Goal: Task Accomplishment & Management: Complete application form

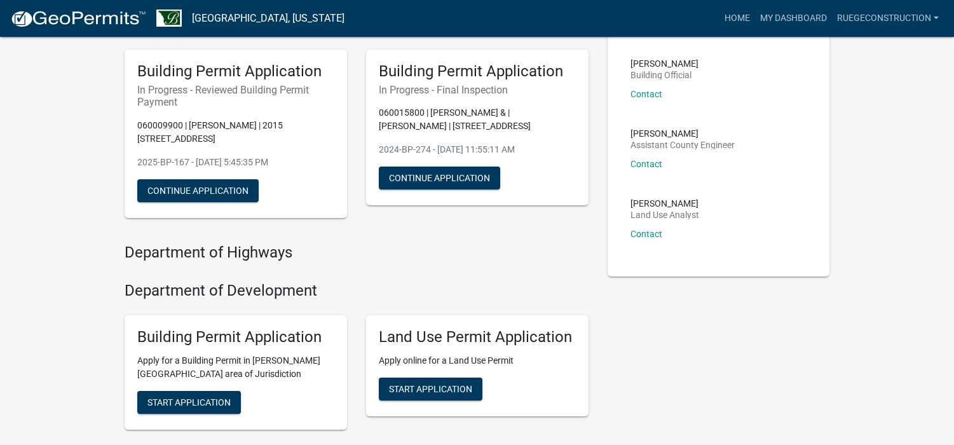
scroll to position [64, 0]
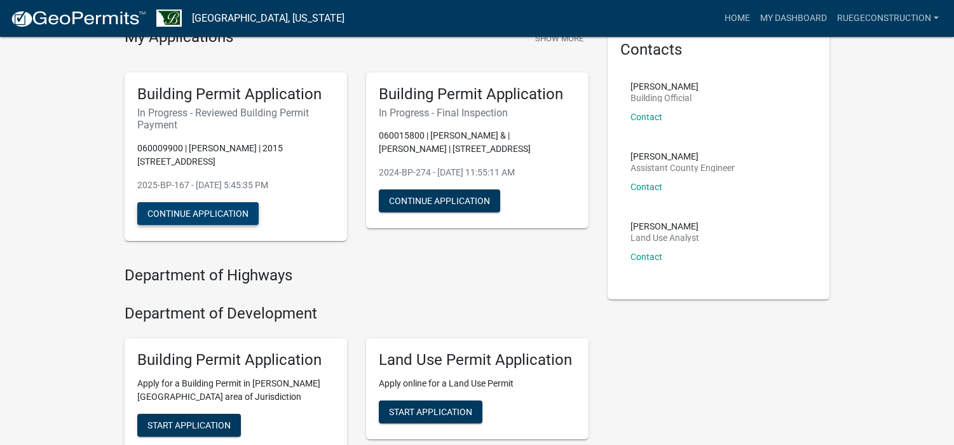
click at [203, 211] on button "Continue Application" at bounding box center [197, 213] width 121 height 23
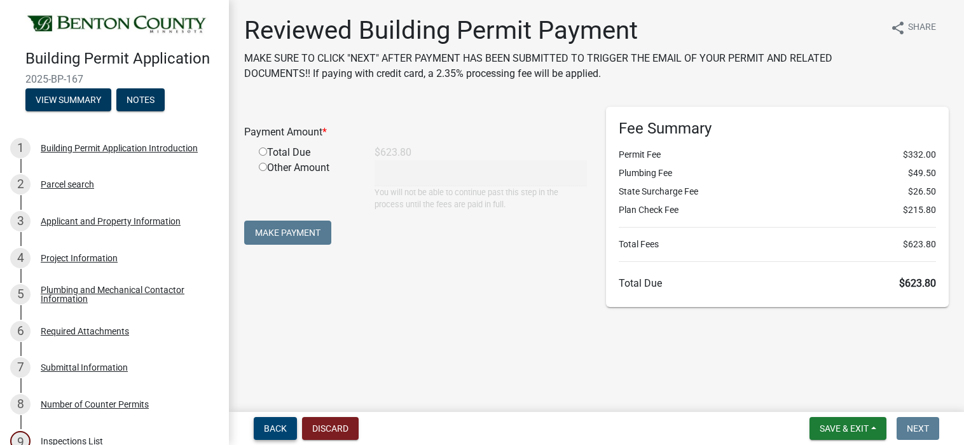
click at [281, 429] on span "Back" at bounding box center [275, 428] width 23 height 10
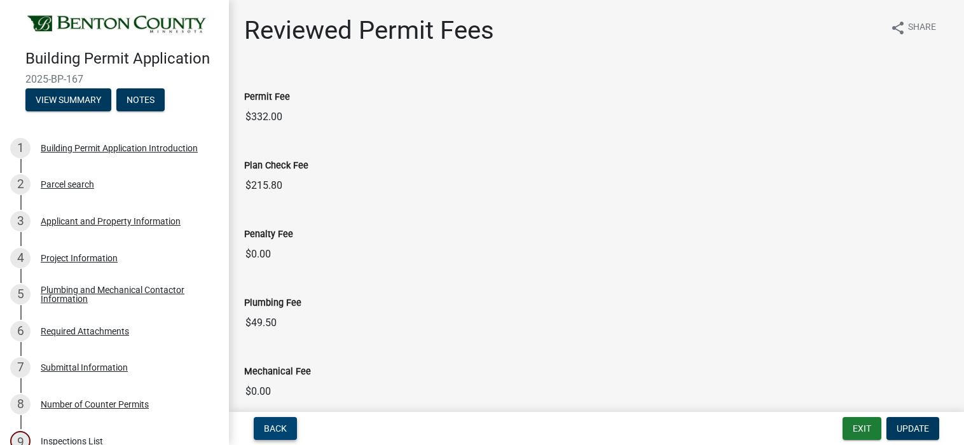
click at [278, 428] on span "Back" at bounding box center [275, 428] width 23 height 10
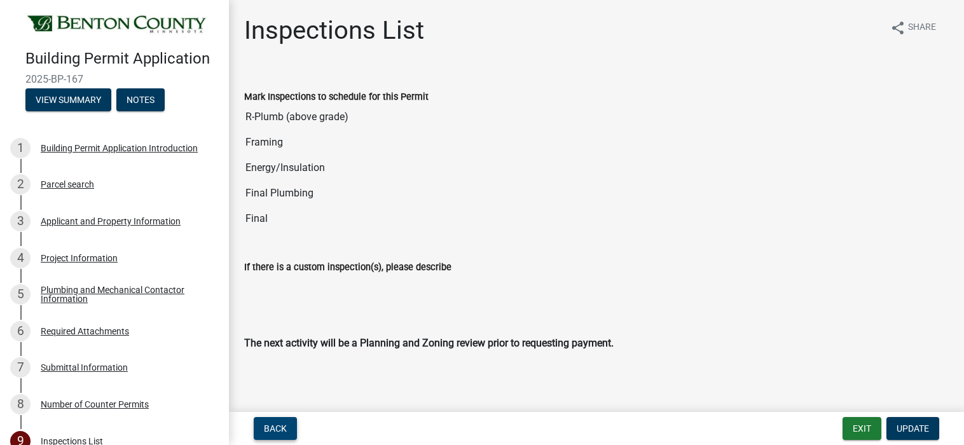
click at [278, 428] on span "Back" at bounding box center [275, 428] width 23 height 10
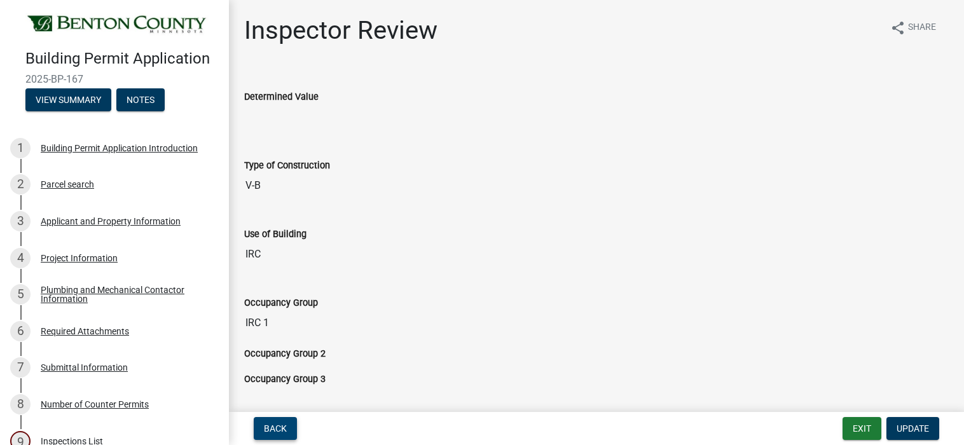
click at [278, 428] on span "Back" at bounding box center [275, 428] width 23 height 10
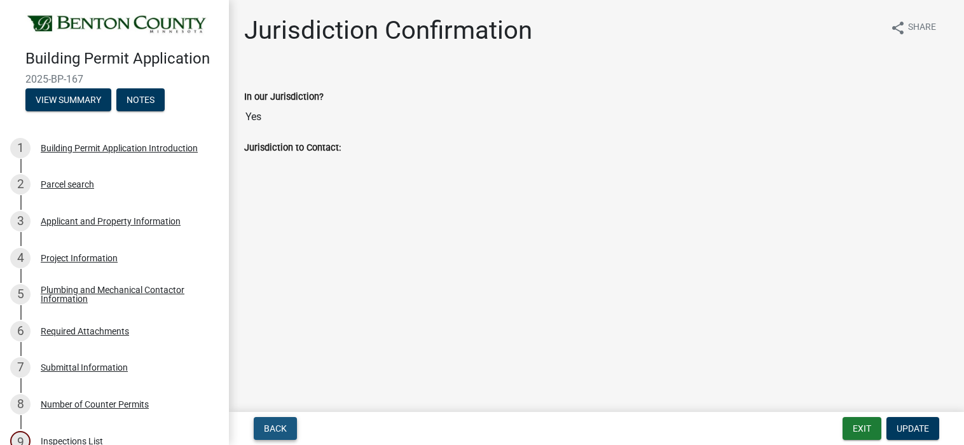
click at [278, 428] on span "Back" at bounding box center [275, 428] width 23 height 10
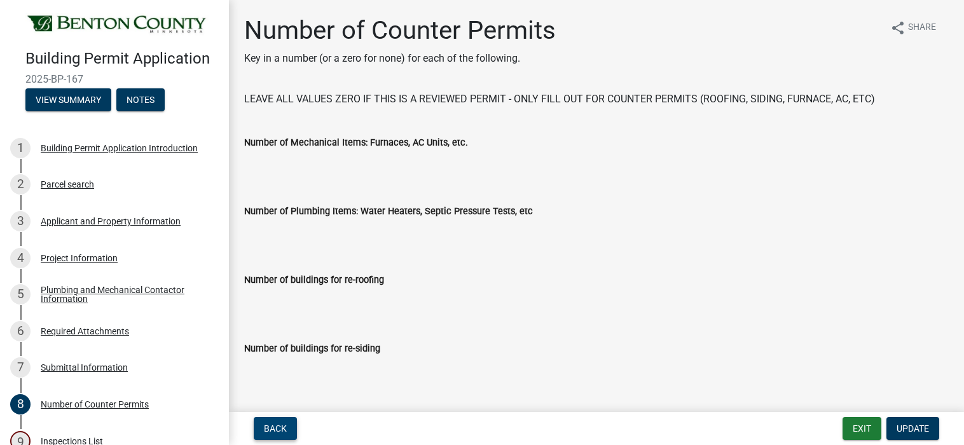
click at [278, 428] on span "Back" at bounding box center [275, 428] width 23 height 10
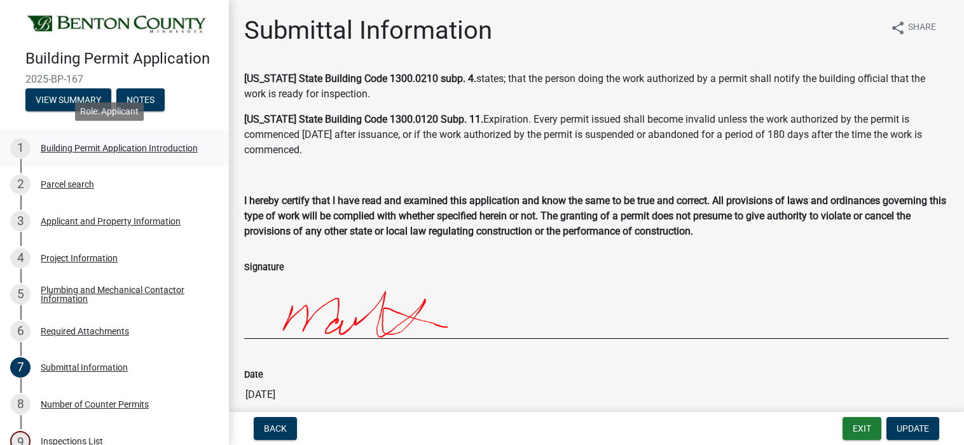
click at [86, 145] on div "Building Permit Application Introduction" at bounding box center [119, 148] width 157 height 9
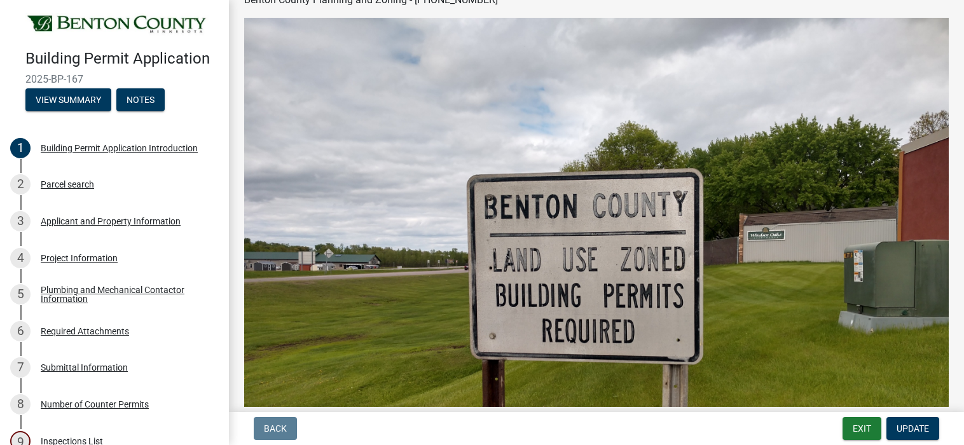
scroll to position [445, 0]
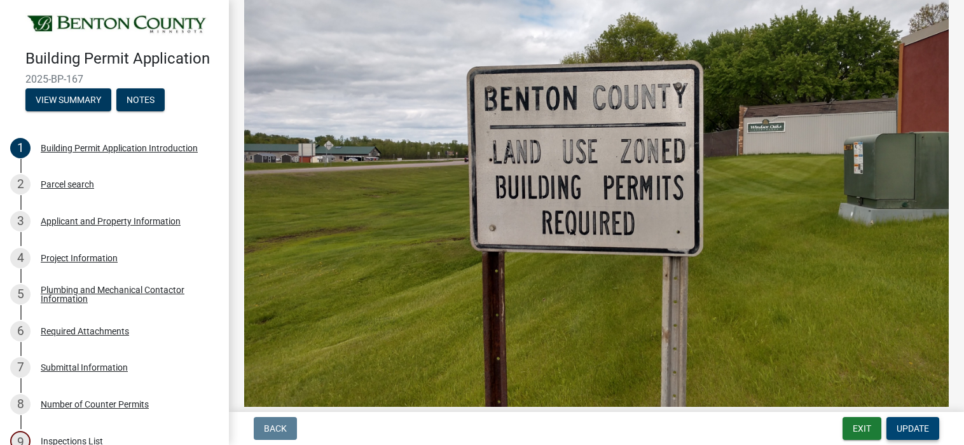
click at [909, 427] on span "Update" at bounding box center [912, 428] width 32 height 10
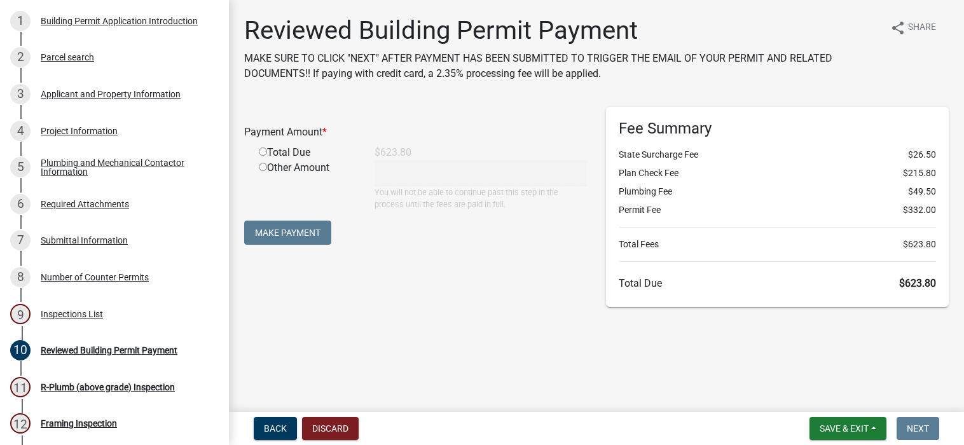
scroll to position [92, 0]
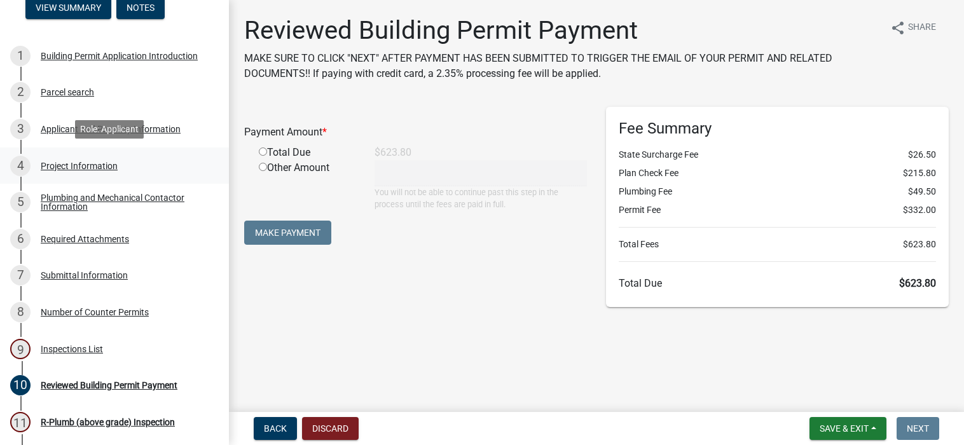
click at [67, 162] on div "Project Information" at bounding box center [79, 165] width 77 height 9
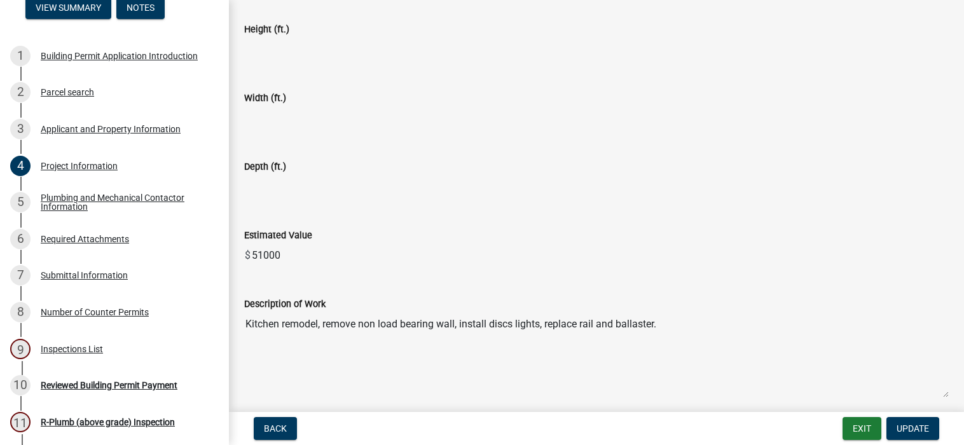
scroll to position [684, 0]
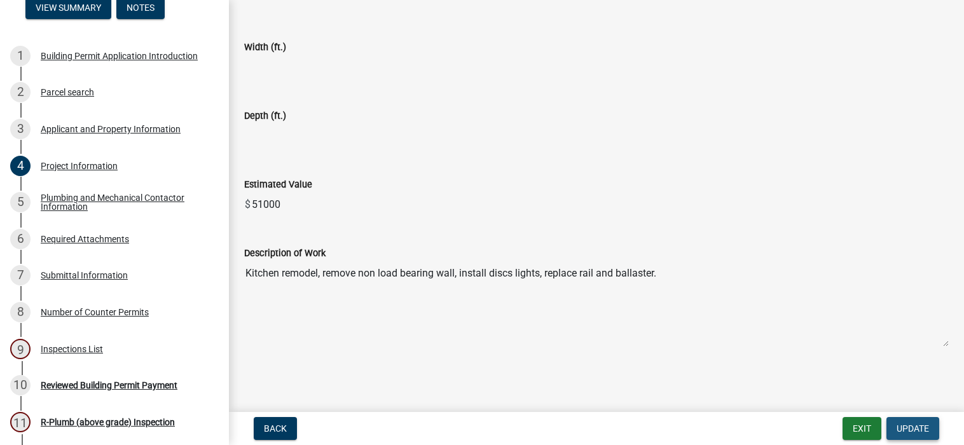
click at [909, 423] on span "Update" at bounding box center [912, 428] width 32 height 10
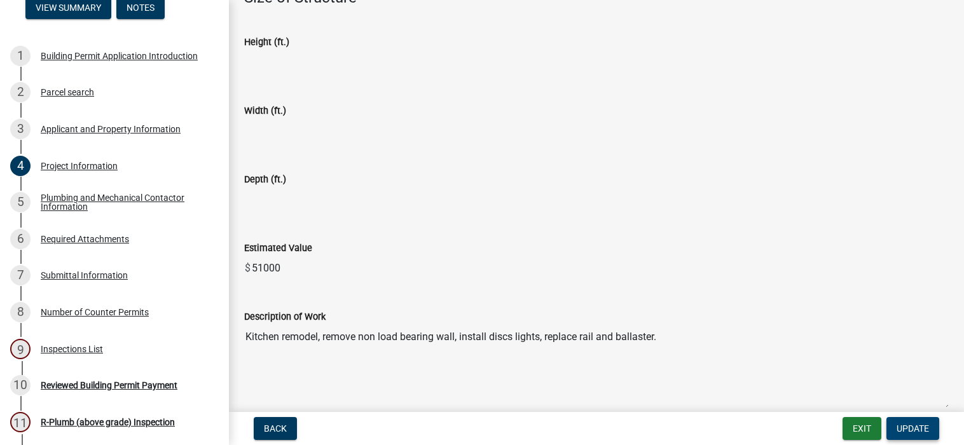
scroll to position [493, 0]
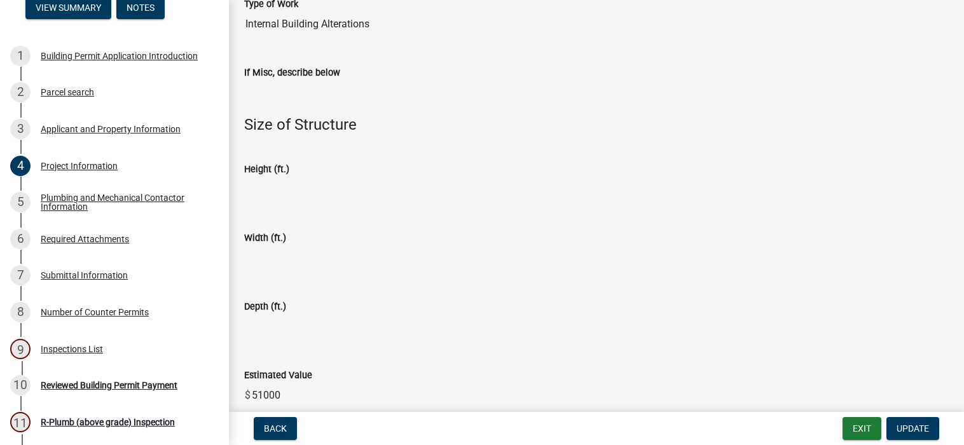
click at [259, 343] on div "Depth (ft.)" at bounding box center [597, 315] width 724 height 69
click at [284, 394] on input "51000" at bounding box center [600, 395] width 698 height 25
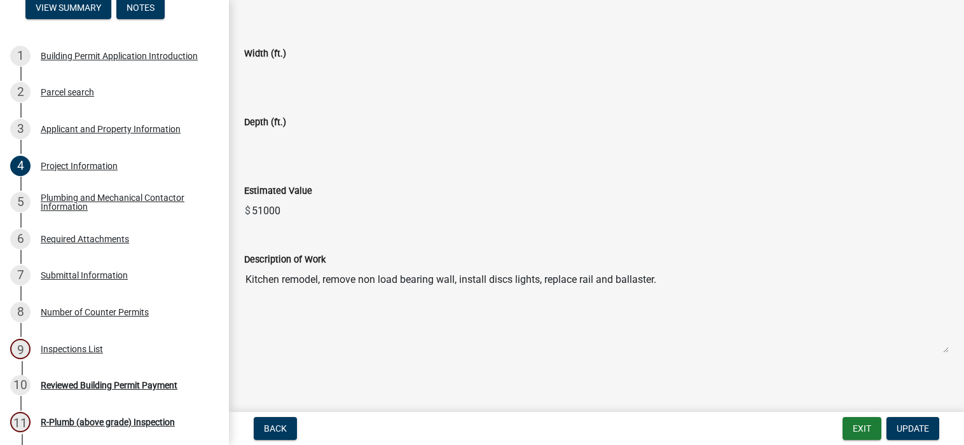
scroll to position [684, 0]
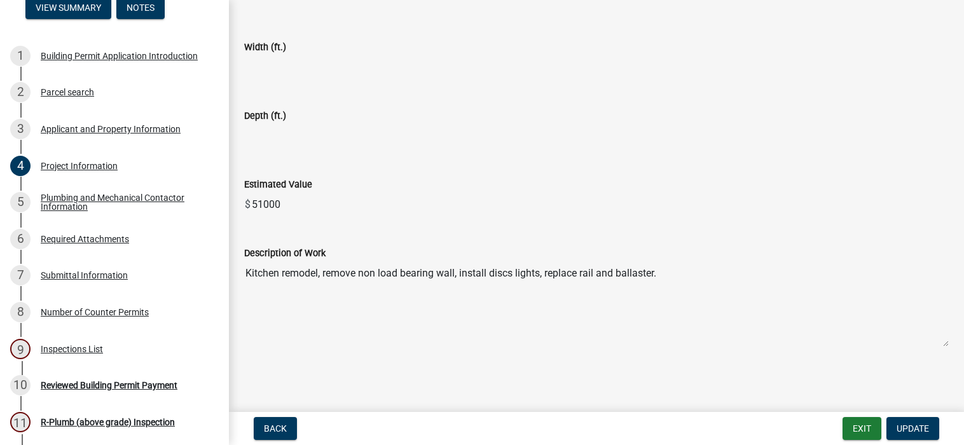
click at [254, 204] on input "51000" at bounding box center [600, 204] width 698 height 25
click at [741, 299] on textarea "Kitchen remodel, remove non load bearing wall, install discs lights, replace ra…" at bounding box center [596, 304] width 704 height 86
click at [733, 311] on textarea "Kitchen remodel, remove non load bearing wall, install discs lights, replace ra…" at bounding box center [596, 304] width 704 height 86
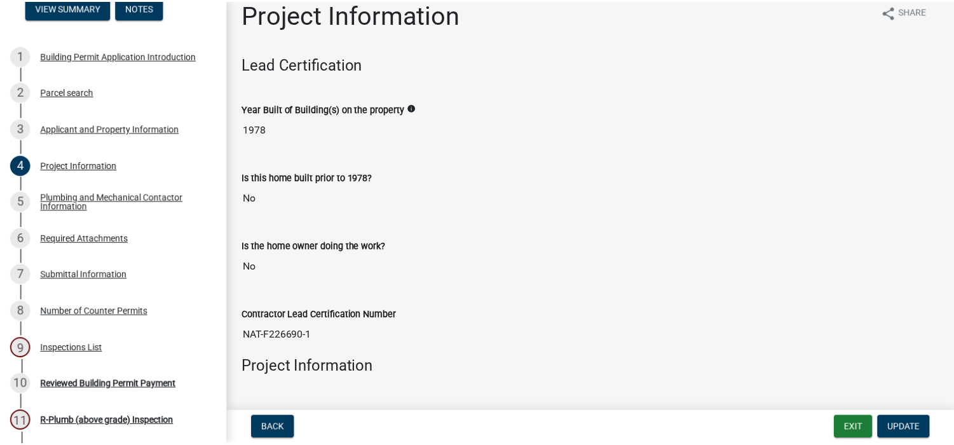
scroll to position [0, 0]
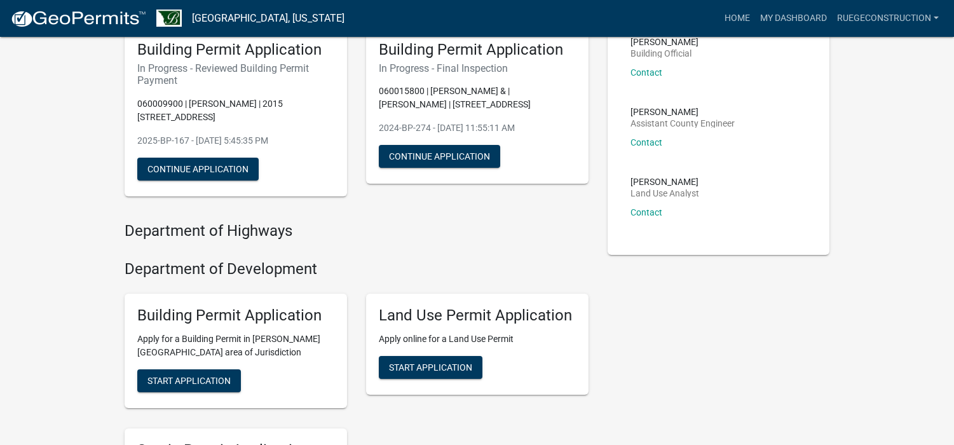
scroll to position [127, 0]
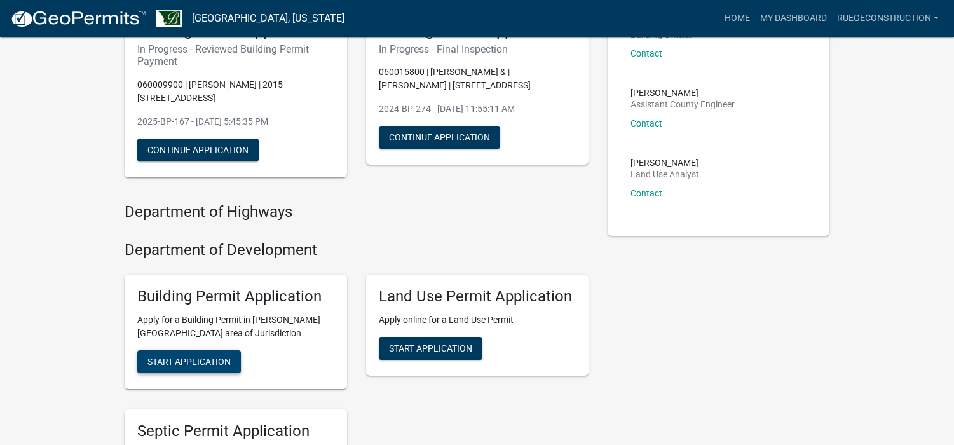
click at [186, 357] on span "Start Application" at bounding box center [189, 362] width 83 height 10
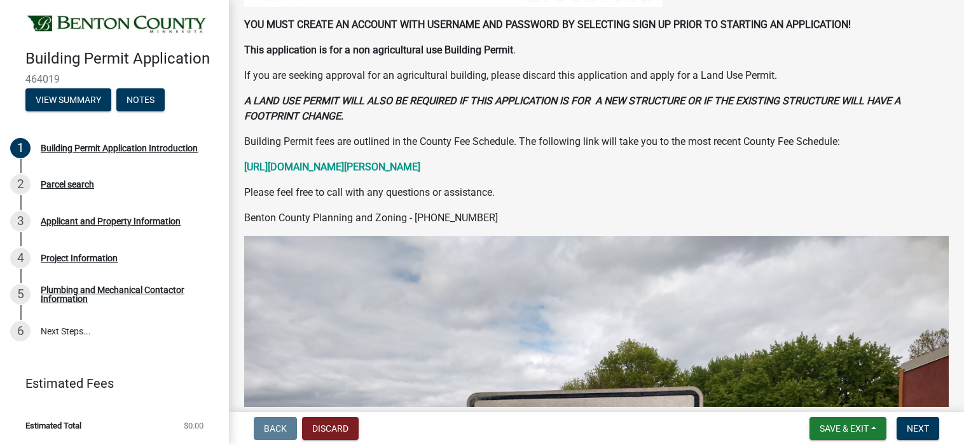
scroll to position [191, 0]
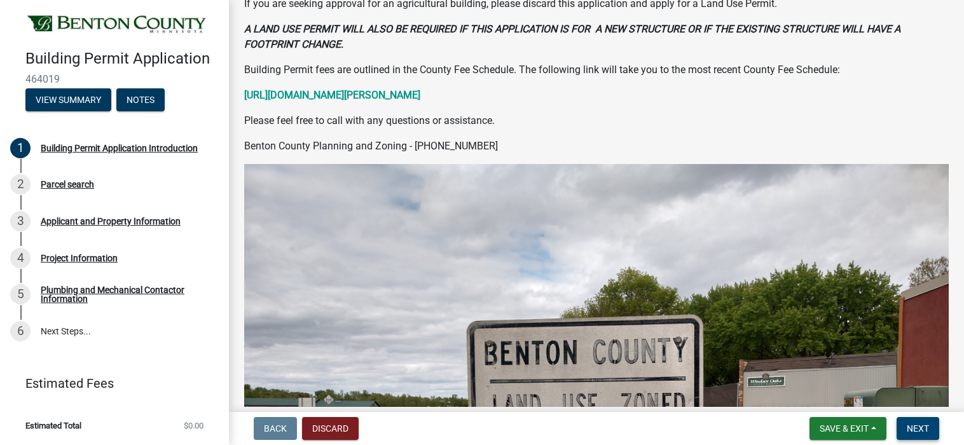
click at [924, 423] on span "Next" at bounding box center [918, 428] width 22 height 10
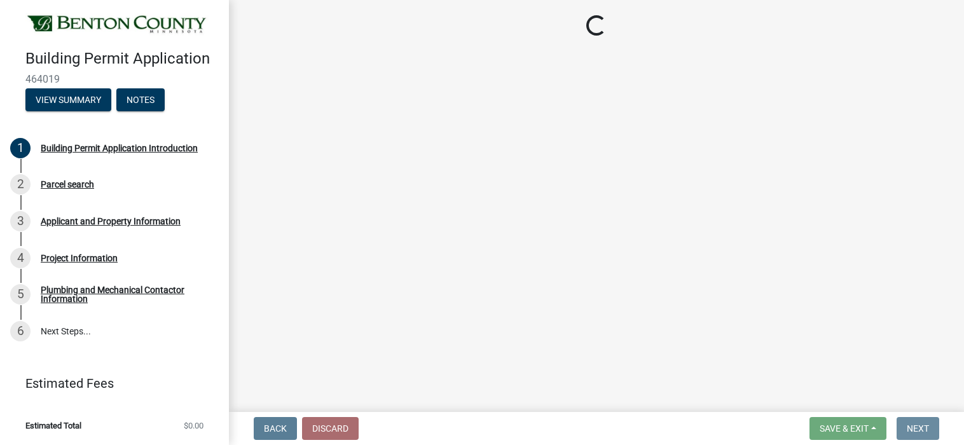
scroll to position [0, 0]
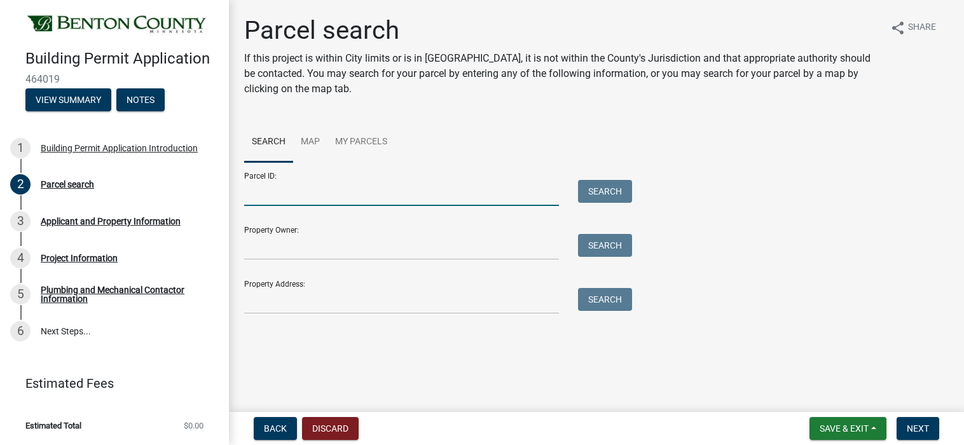
click at [280, 198] on input "Parcel ID:" at bounding box center [401, 193] width 315 height 26
click at [256, 201] on input "Parcel ID:" at bounding box center [401, 193] width 315 height 26
paste input "060009900"
type input "060009900"
drag, startPoint x: 785, startPoint y: 277, endPoint x: 814, endPoint y: 275, distance: 28.7
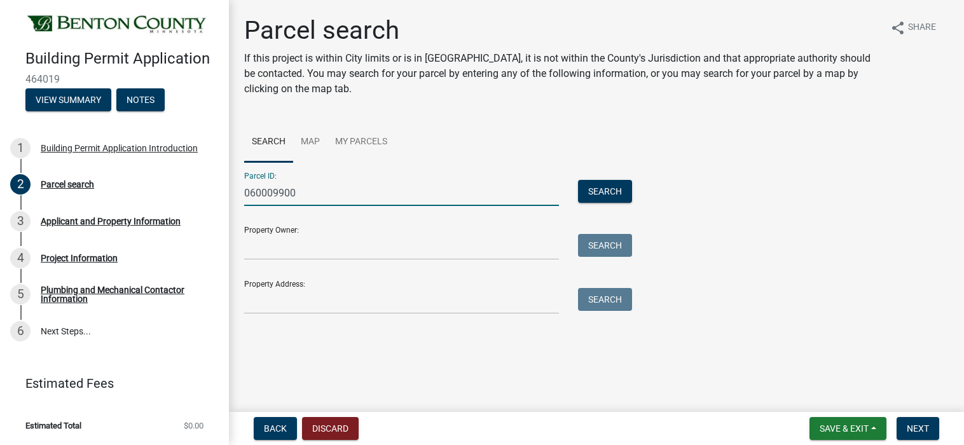
click at [786, 277] on div "Parcel ID: 060009900 Search Property Owner: Search Property Address: Search" at bounding box center [596, 238] width 704 height 152
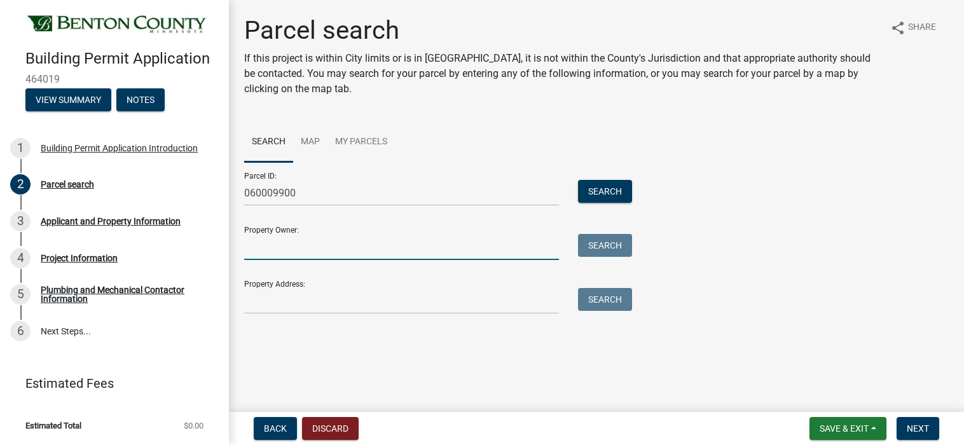
click at [294, 254] on input "Property Owner:" at bounding box center [401, 247] width 315 height 26
click at [619, 192] on button "Search" at bounding box center [605, 191] width 54 height 23
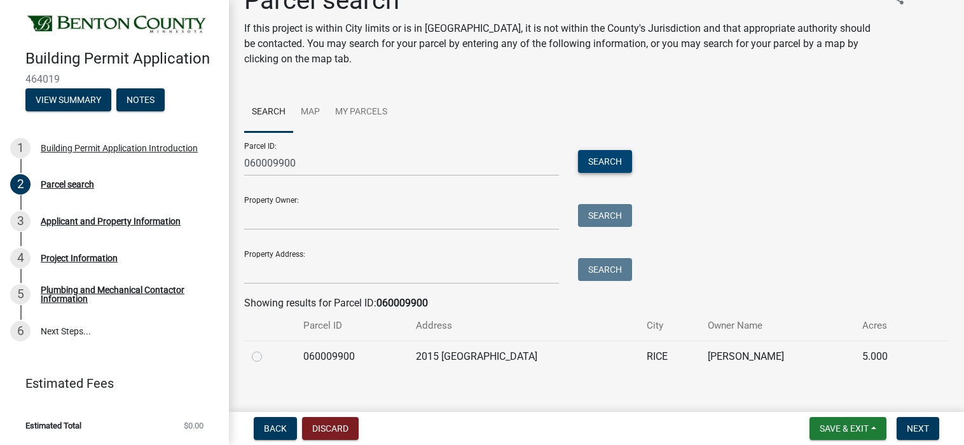
scroll to position [45, 0]
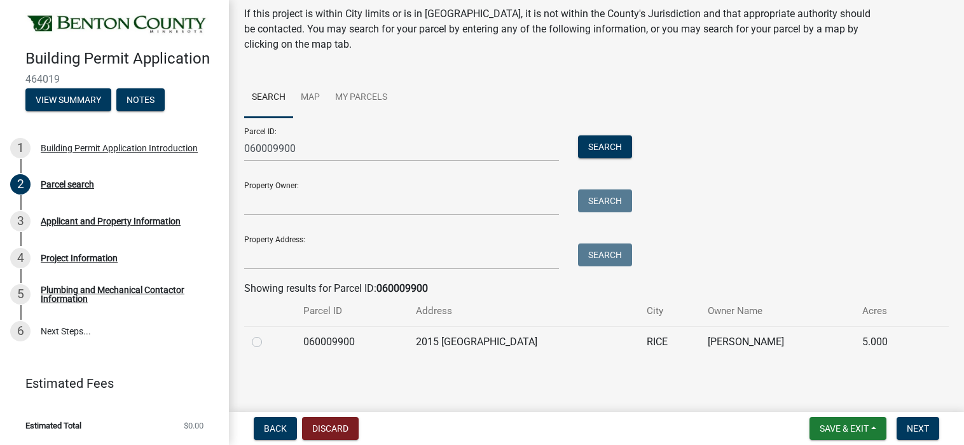
click at [267, 334] on label at bounding box center [267, 334] width 0 height 0
click at [267, 340] on input "radio" at bounding box center [271, 338] width 8 height 8
radio input "true"
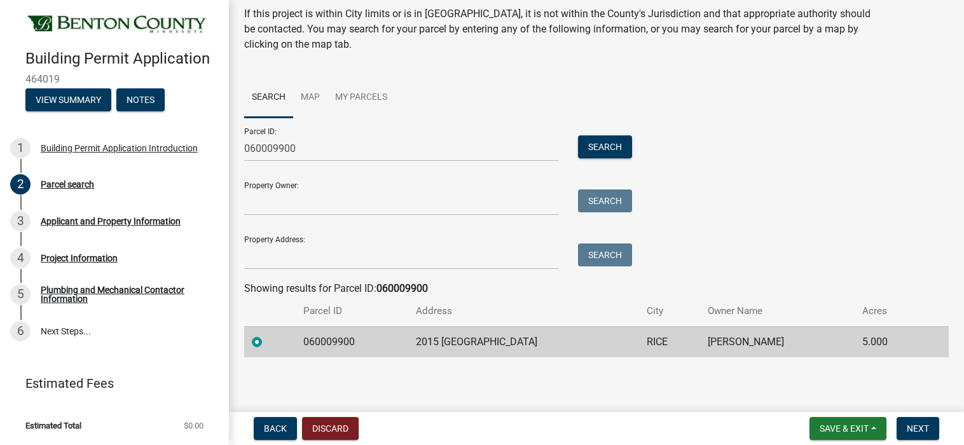
click at [783, 244] on div "Parcel ID: 060009900 Search Property Owner: Search Property Address: Search" at bounding box center [596, 194] width 704 height 152
click at [920, 429] on span "Next" at bounding box center [918, 428] width 22 height 10
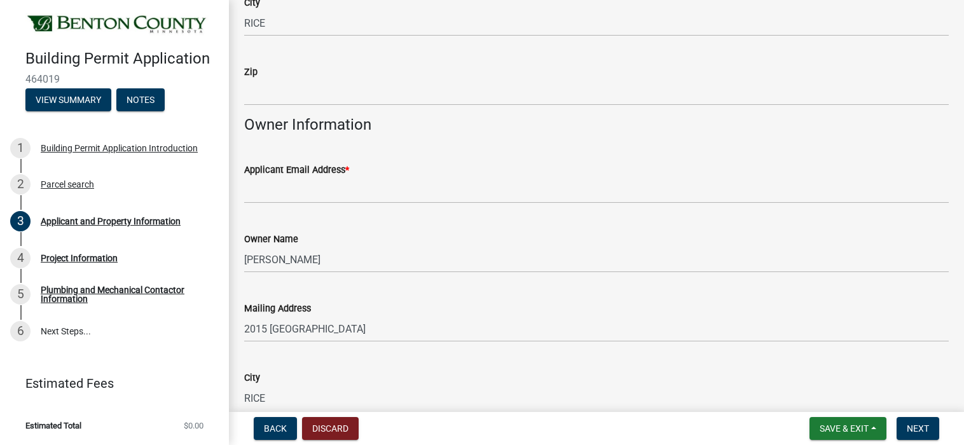
scroll to position [254, 0]
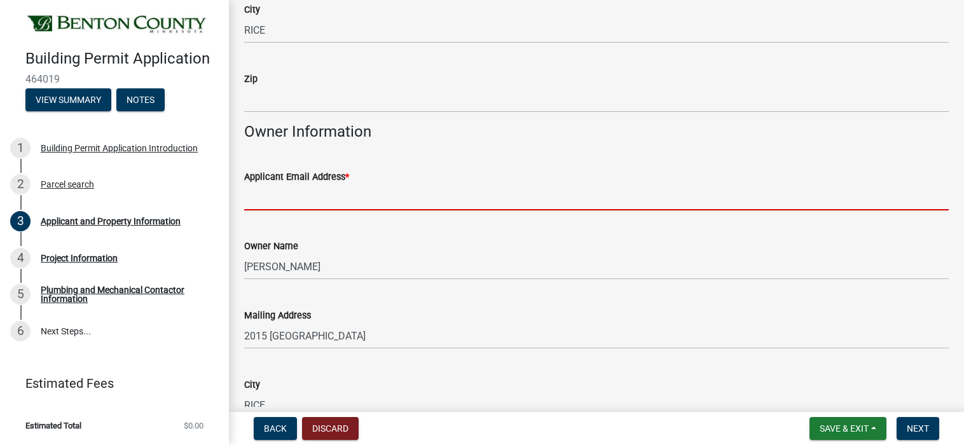
click at [307, 199] on input "Applicant Email Address *" at bounding box center [596, 197] width 704 height 26
type input "[EMAIL_ADDRESS][DOMAIN_NAME]"
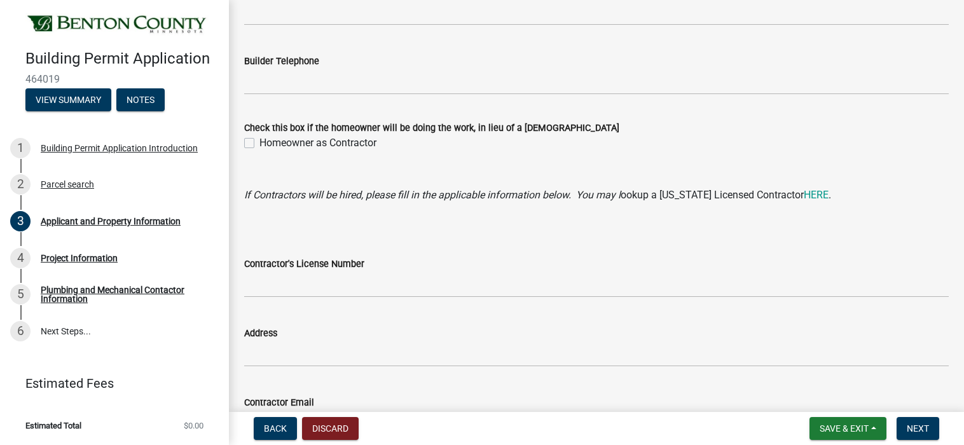
scroll to position [1208, 0]
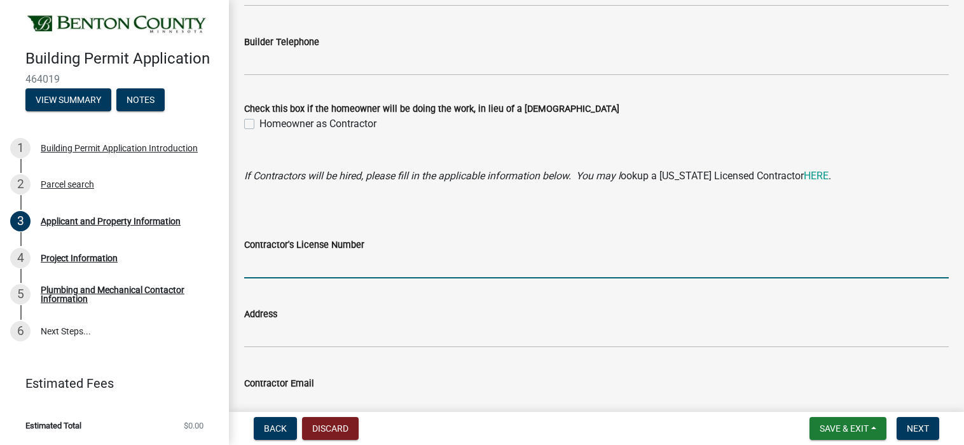
click at [313, 266] on input "Contractor's License Number" at bounding box center [596, 265] width 704 height 26
type input "BC 774060"
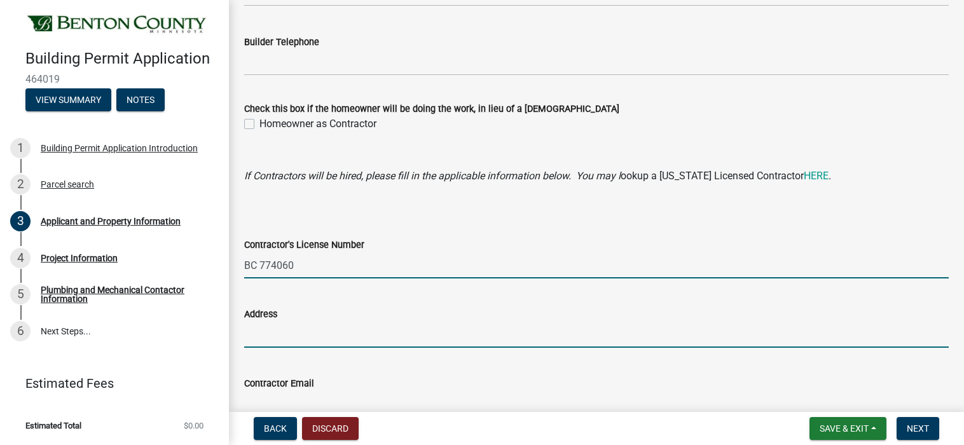
type input "[STREET_ADDRESS]"
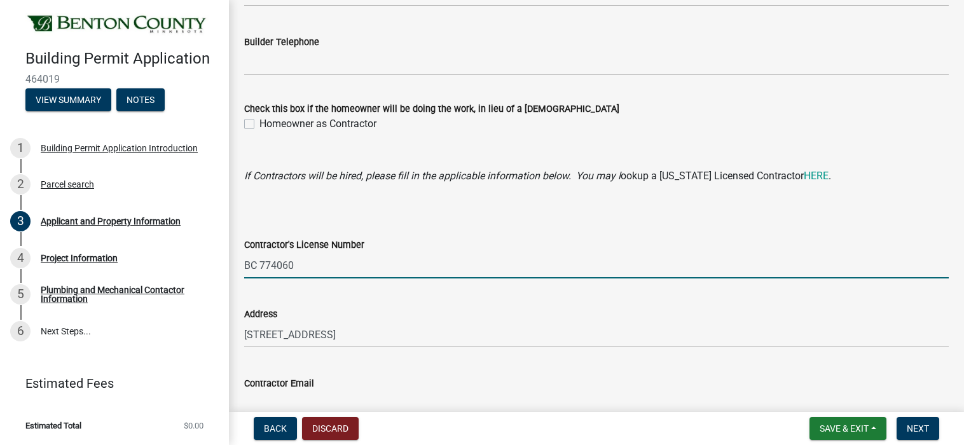
type input "[EMAIL_ADDRESS][DOMAIN_NAME]"
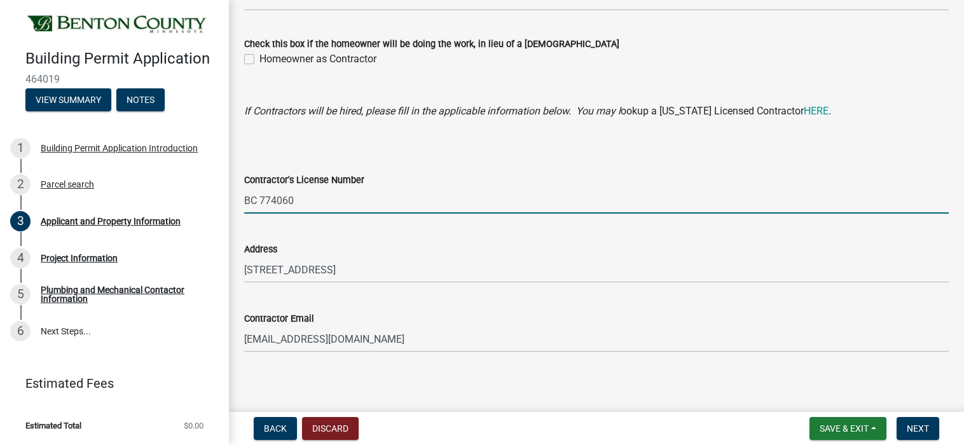
scroll to position [1278, 0]
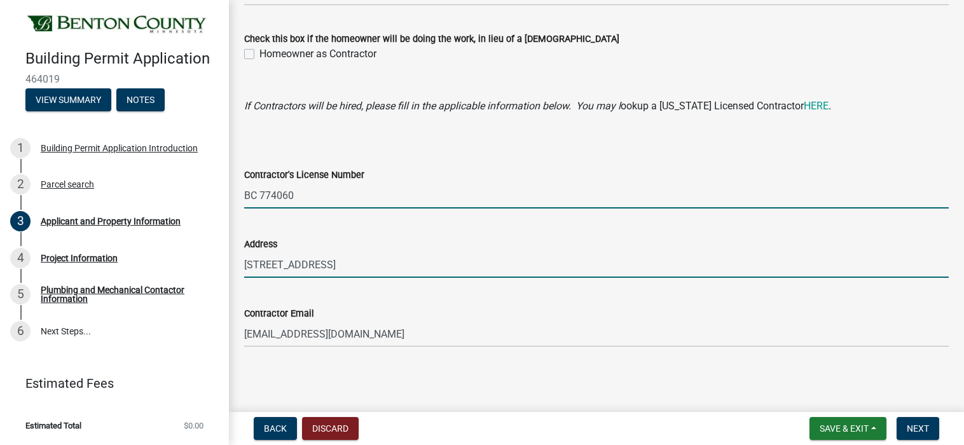
click at [375, 270] on input "[STREET_ADDRESS]" at bounding box center [596, 265] width 704 height 26
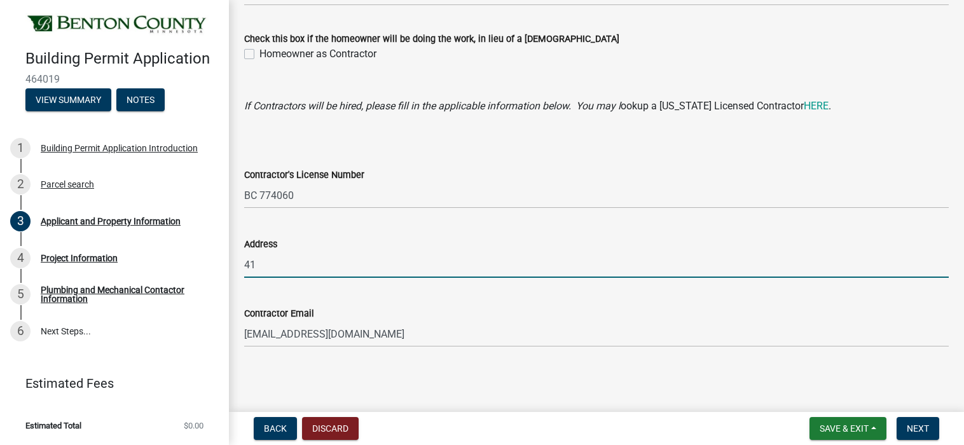
type input "4"
type input "[STREET_ADDRESS]"
type input "56301"
type input "3202474005"
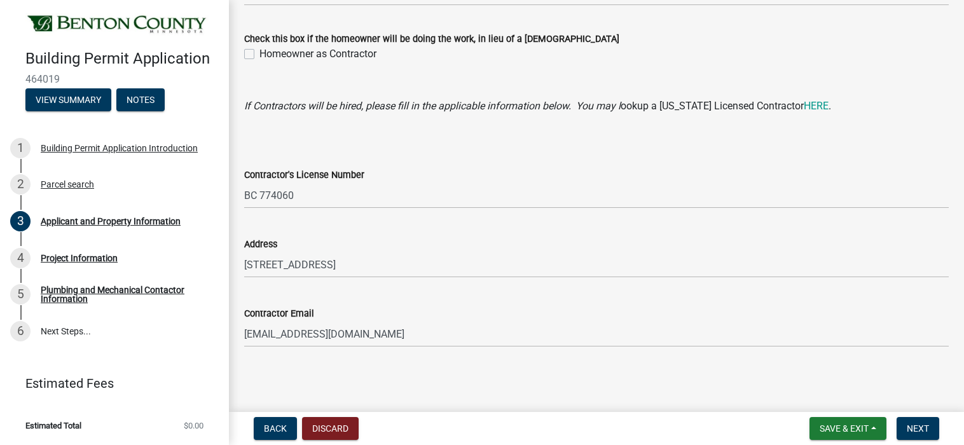
click at [475, 286] on wm-data-entity-input "Address [STREET_ADDRESS]" at bounding box center [596, 253] width 704 height 69
click at [336, 251] on div "Address" at bounding box center [596, 244] width 704 height 15
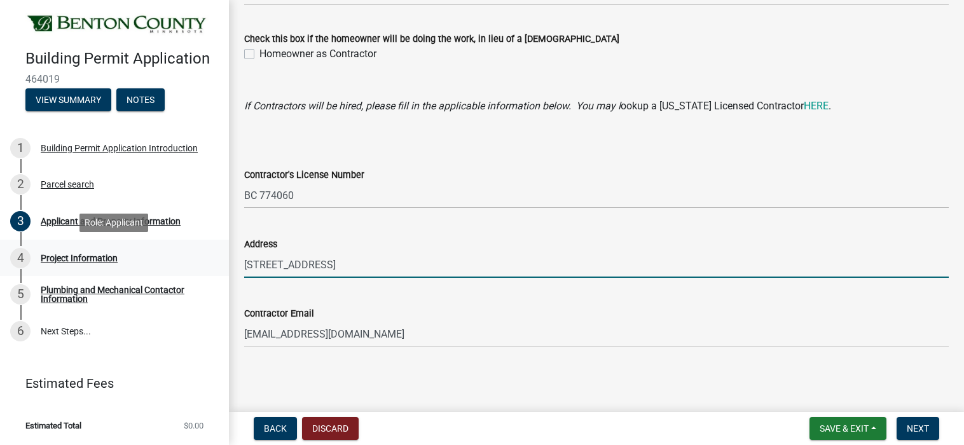
drag, startPoint x: 355, startPoint y: 268, endPoint x: 226, endPoint y: 258, distance: 130.1
click at [226, 258] on div "Building Permit Application 464019 View Summary Notes 1 Building Permit Applica…" at bounding box center [482, 222] width 964 height 445
type input "[STREET_ADDRESS]"
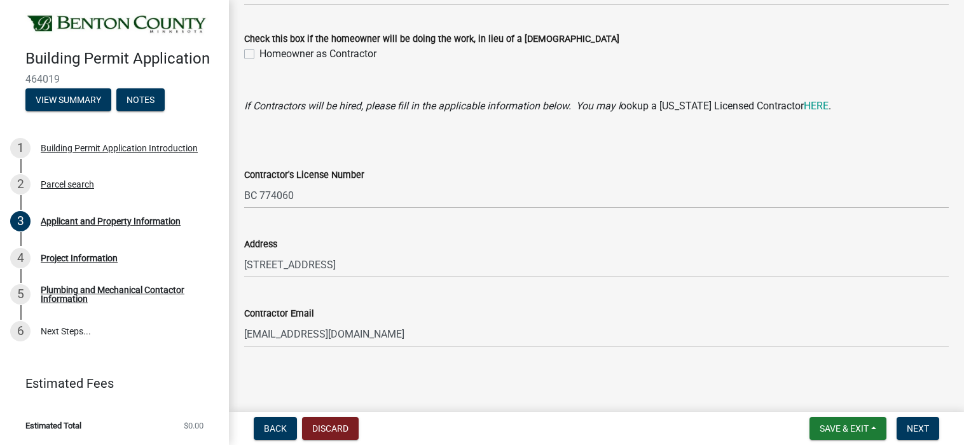
drag, startPoint x: 564, startPoint y: 240, endPoint x: 564, endPoint y: 296, distance: 55.3
click at [564, 240] on div "Address" at bounding box center [596, 244] width 704 height 15
drag, startPoint x: 710, startPoint y: 376, endPoint x: 779, endPoint y: 394, distance: 71.6
click at [711, 376] on main "Applicant and Property Information share Share Property Information Parcel Numb…" at bounding box center [596, 203] width 735 height 407
click at [916, 432] on span "Next" at bounding box center [918, 428] width 22 height 10
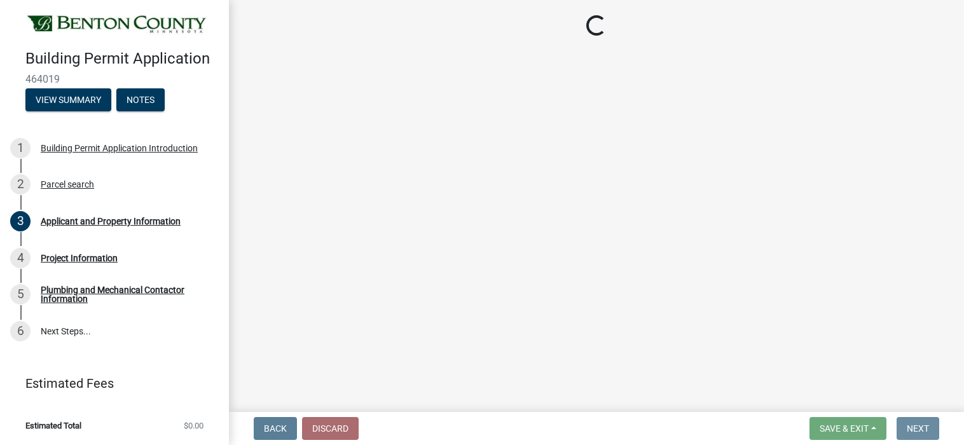
scroll to position [0, 0]
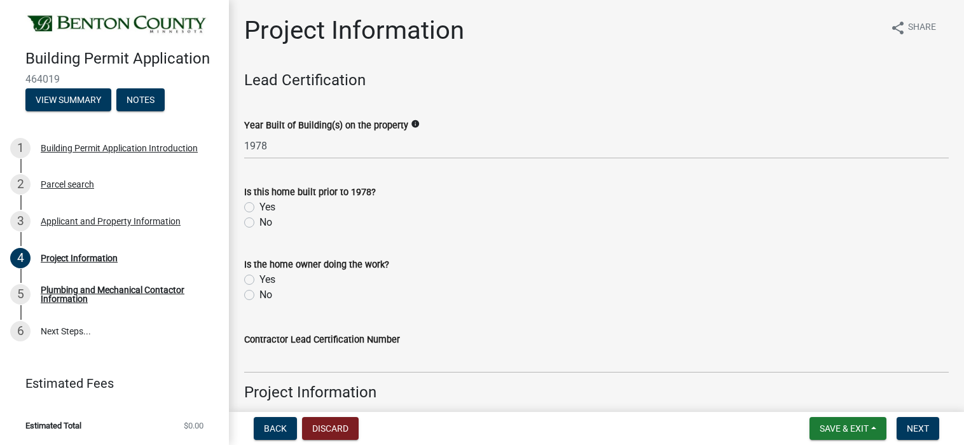
click at [259, 294] on label "No" at bounding box center [265, 294] width 13 height 15
click at [259, 294] on input "No" at bounding box center [263, 291] width 8 height 8
radio input "true"
click at [259, 221] on label "No" at bounding box center [265, 222] width 13 height 15
click at [259, 221] on input "No" at bounding box center [263, 219] width 8 height 8
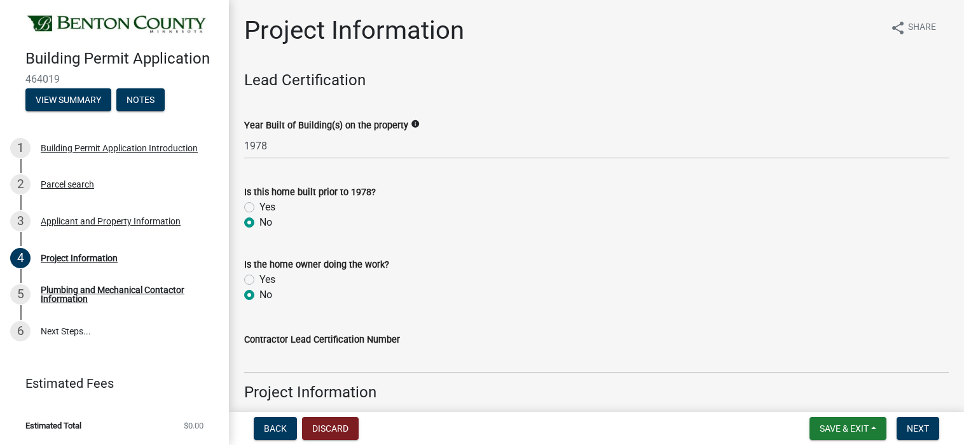
radio input "true"
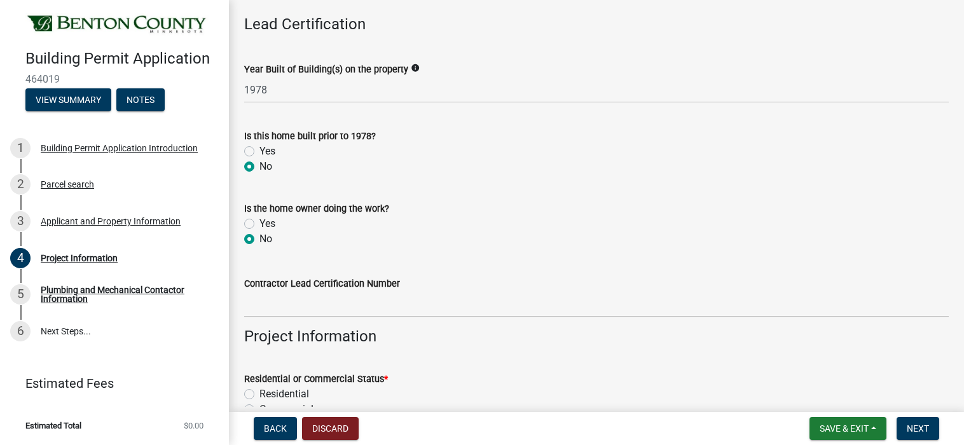
scroll to position [127, 0]
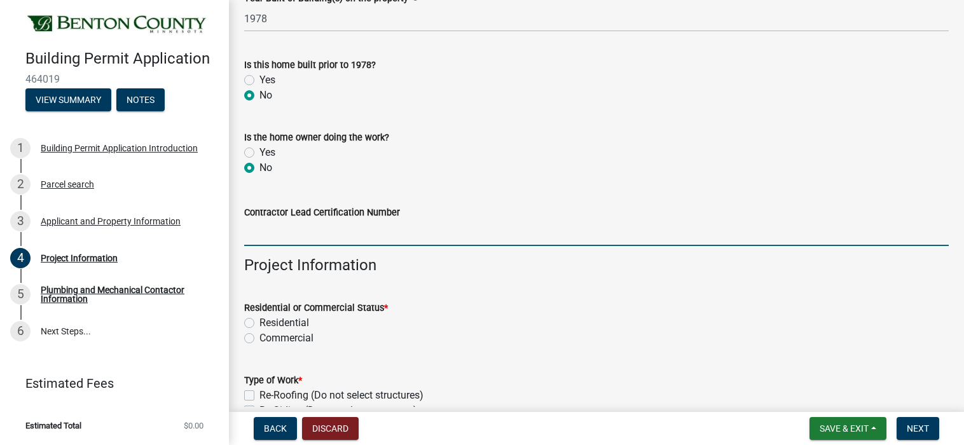
click at [310, 237] on input "Contractor Lead Certification Number" at bounding box center [596, 233] width 704 height 26
type input "NAT-F226690-1"
type input "51000"
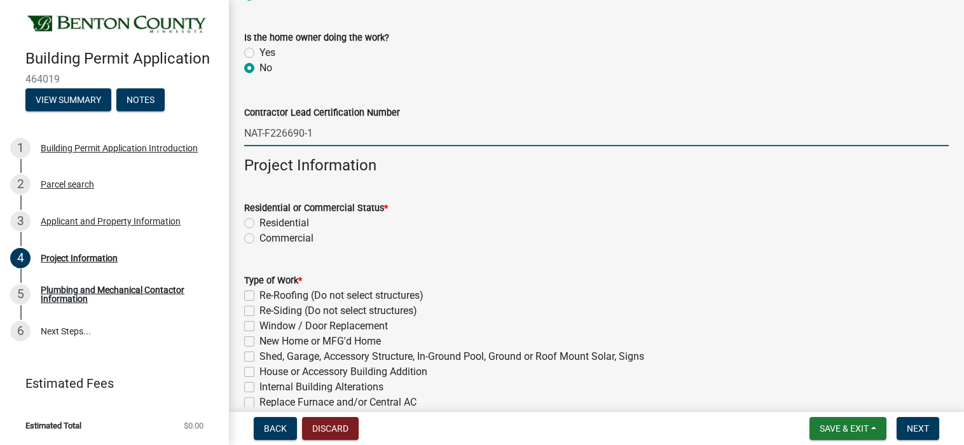
scroll to position [254, 0]
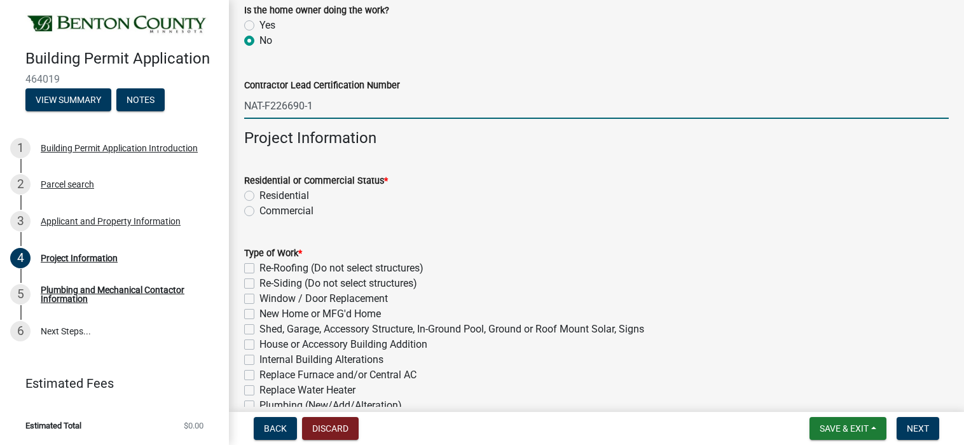
click at [259, 193] on label "Residential" at bounding box center [284, 195] width 50 height 15
click at [259, 193] on input "Residential" at bounding box center [263, 192] width 8 height 8
radio input "true"
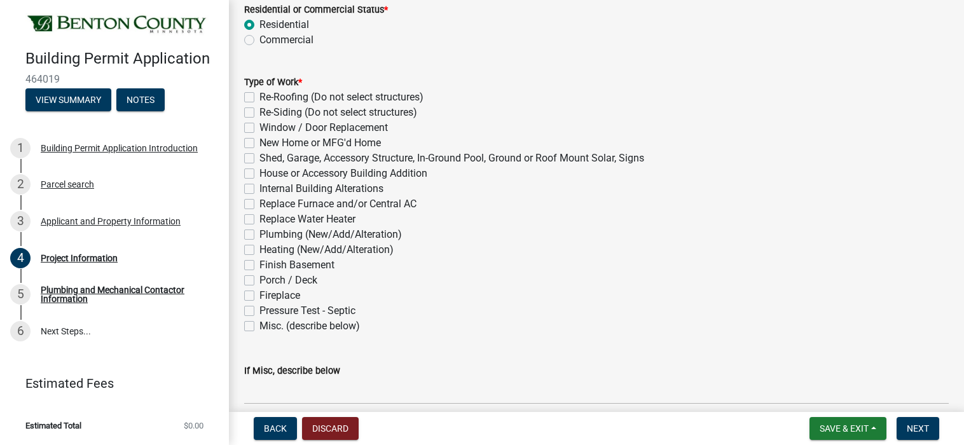
scroll to position [445, 0]
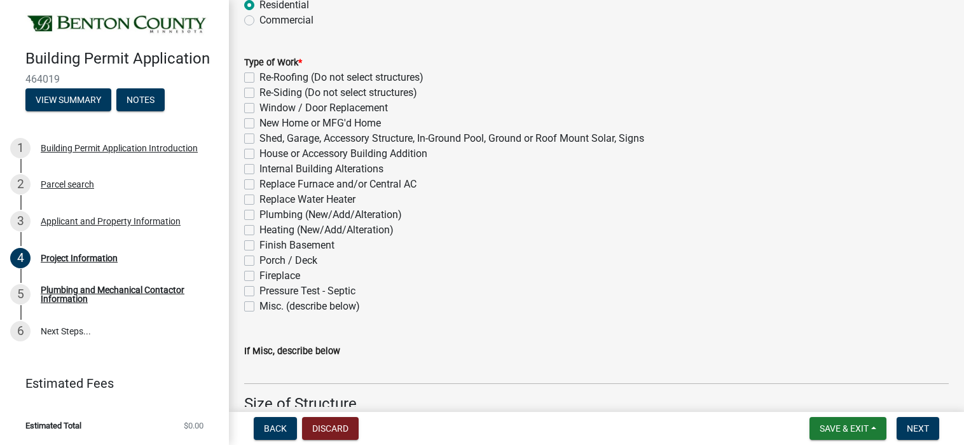
click at [259, 168] on label "Internal Building Alterations" at bounding box center [321, 168] width 124 height 15
click at [259, 168] on input "Internal Building Alterations" at bounding box center [263, 165] width 8 height 8
checkbox input "true"
checkbox input "false"
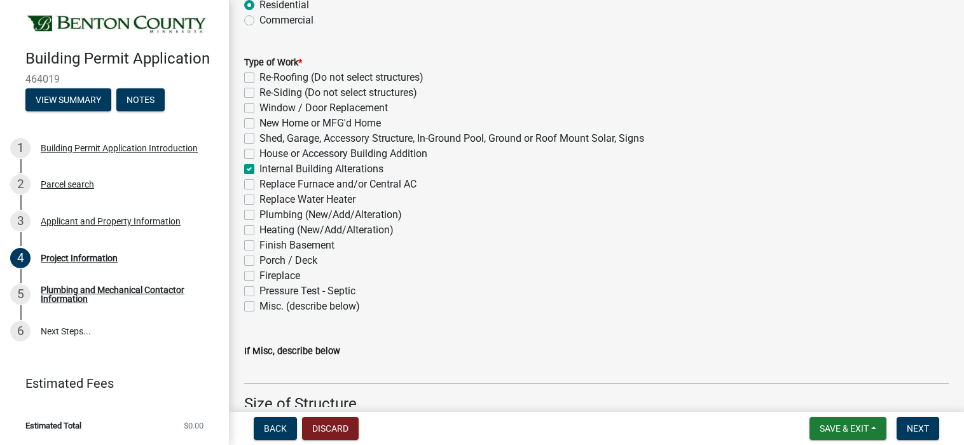
checkbox input "false"
checkbox input "true"
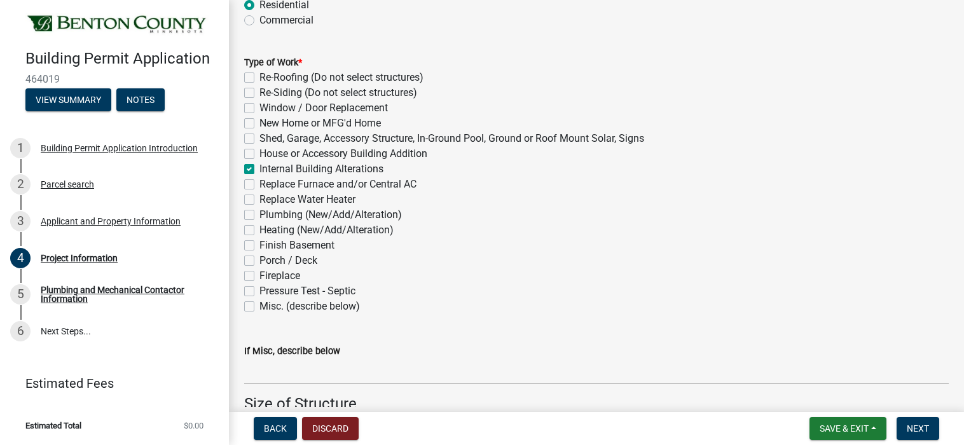
checkbox input "false"
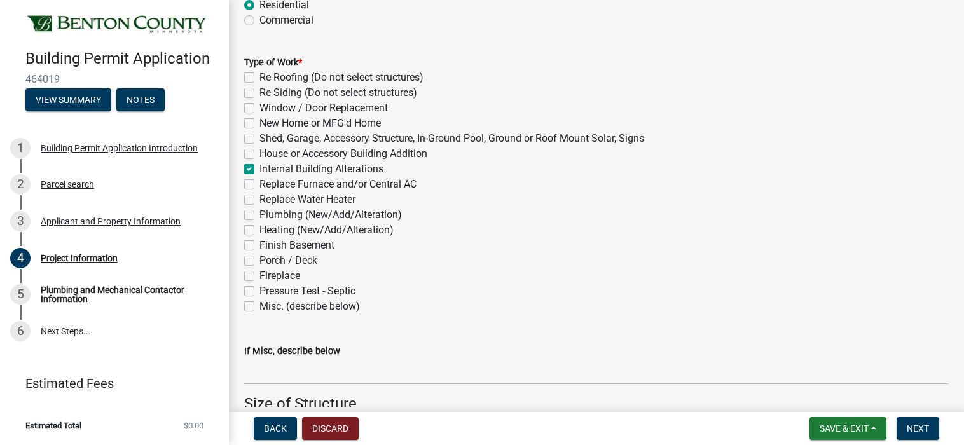
checkbox input "false"
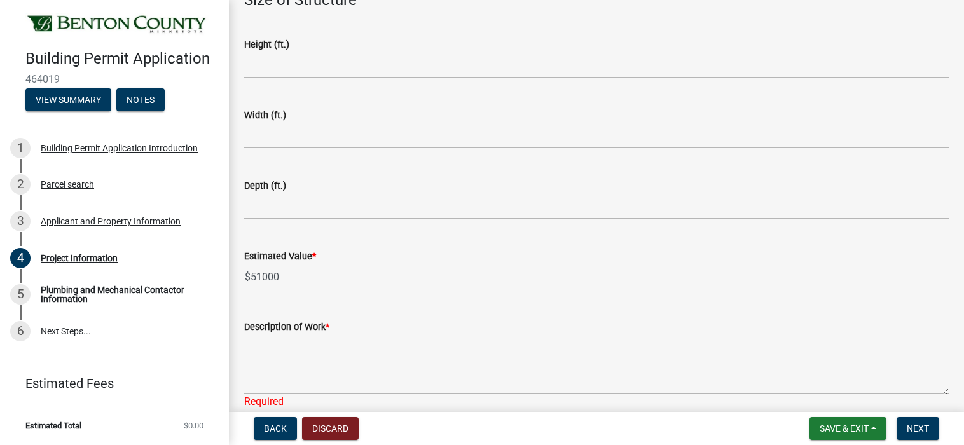
scroll to position [890, 0]
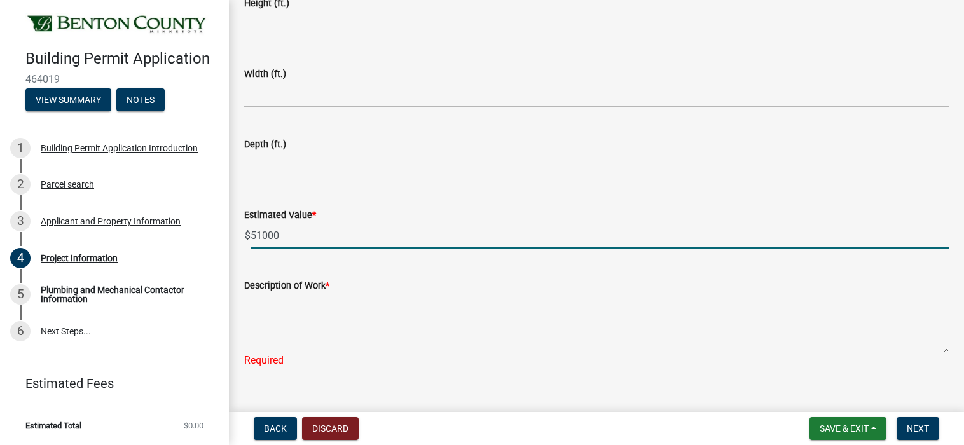
click at [334, 238] on input "51000" at bounding box center [600, 236] width 698 height 26
type input "5"
type input "10000"
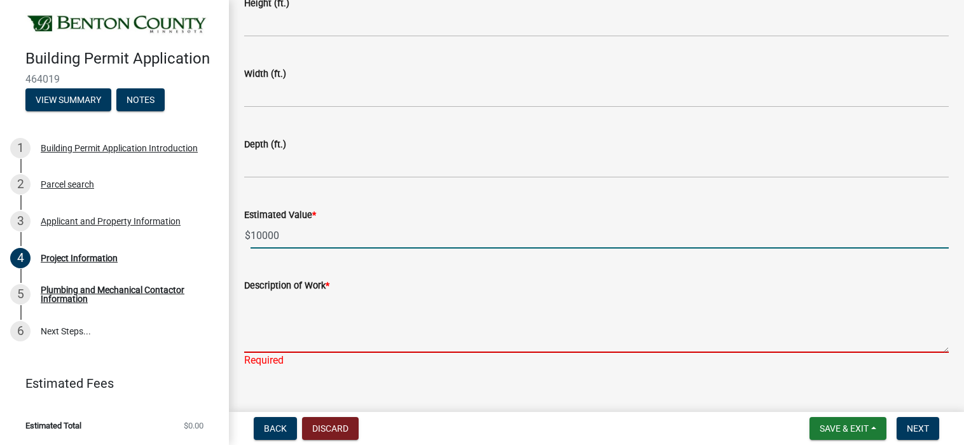
click at [450, 329] on textarea "Description of Work *" at bounding box center [596, 323] width 704 height 60
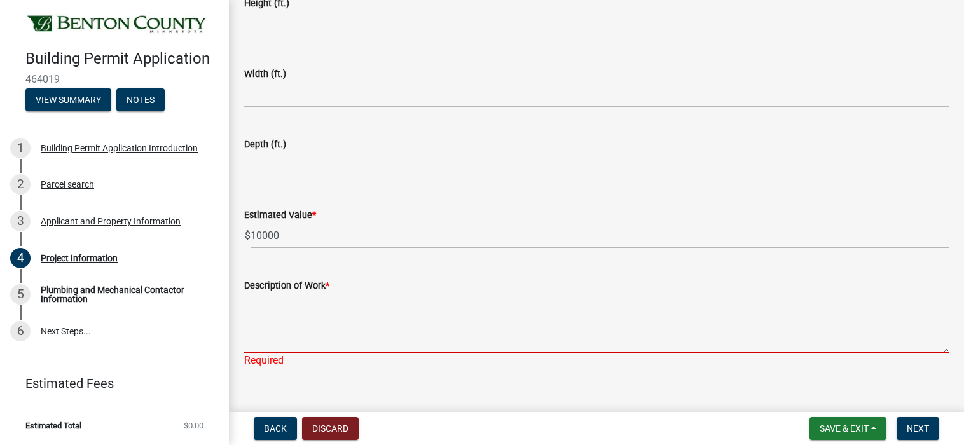
click at [351, 340] on textarea "Description of Work *" at bounding box center [596, 323] width 704 height 60
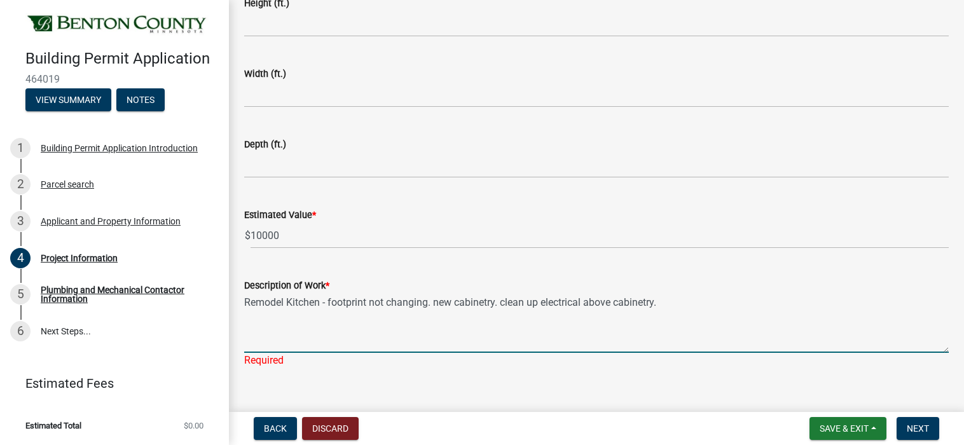
click at [753, 296] on textarea "Remodel Kitchen - footprint not changing. new cabinetry. clean up electrical ab…" at bounding box center [596, 323] width 704 height 60
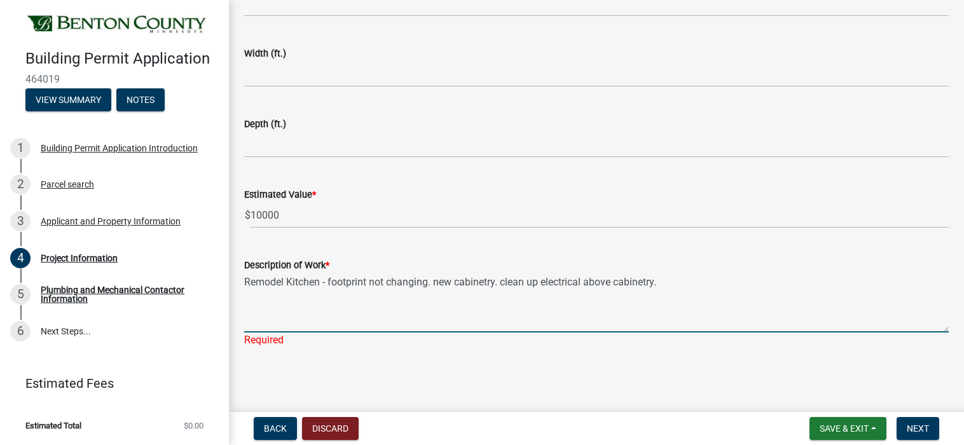
scroll to position [911, 0]
type textarea "Remodel Kitchen - footprint not changing. new cabinetry. clean up electrical ab…"
click at [923, 434] on button "Next" at bounding box center [917, 428] width 43 height 23
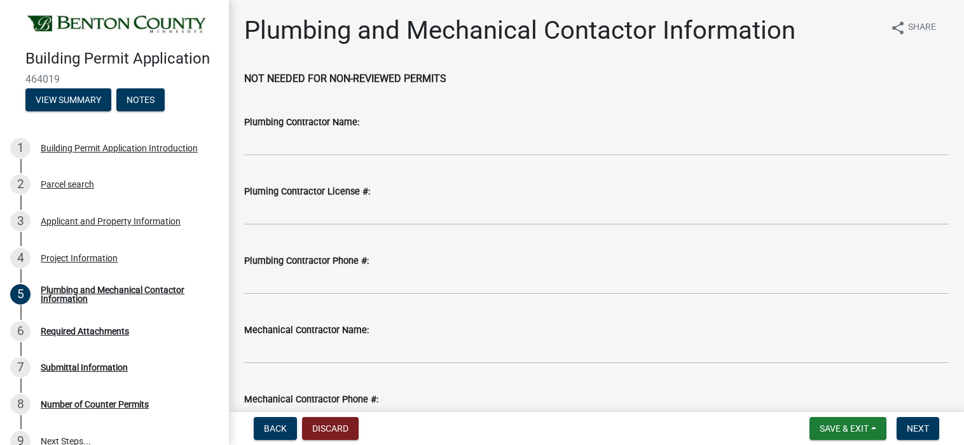
scroll to position [155, 0]
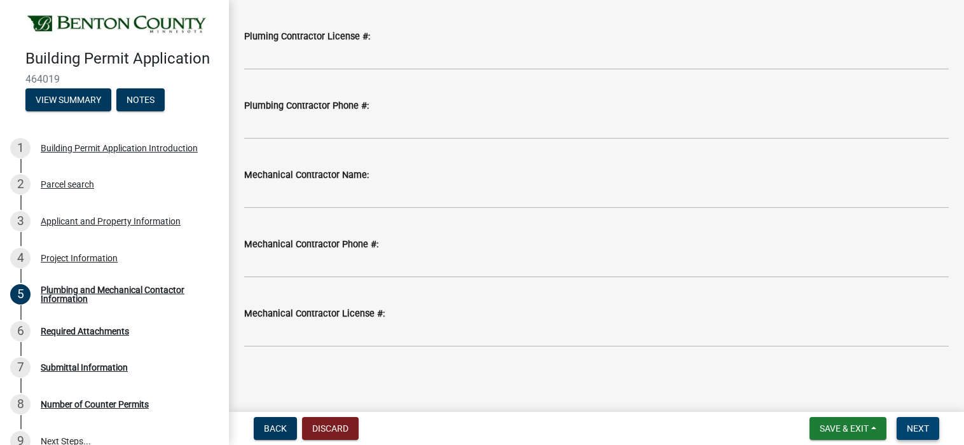
click at [916, 430] on span "Next" at bounding box center [918, 428] width 22 height 10
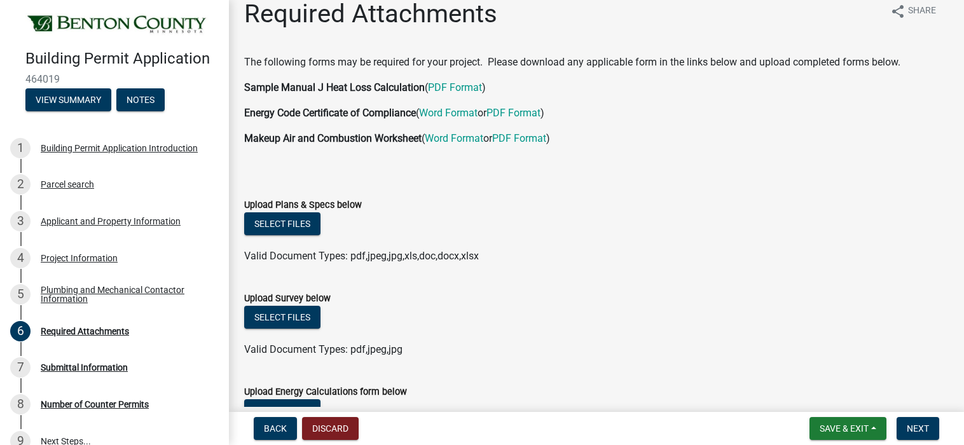
scroll to position [0, 0]
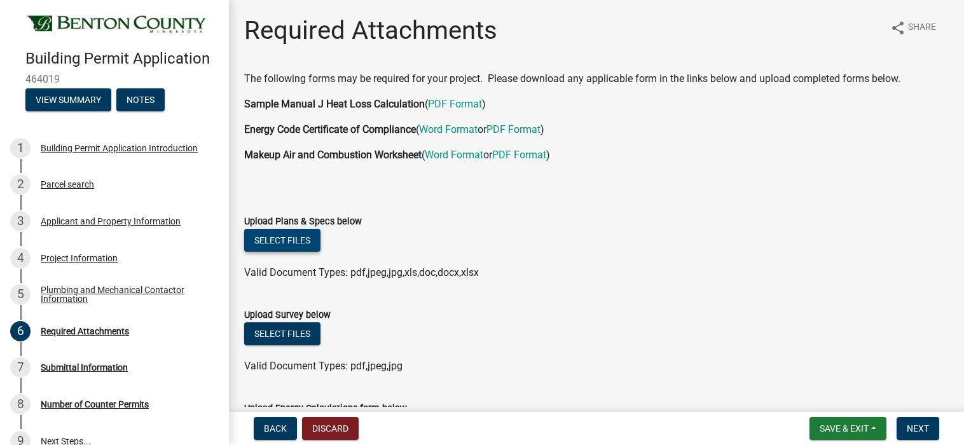
click at [284, 237] on button "Select files" at bounding box center [282, 240] width 76 height 23
click at [301, 240] on button "Select files" at bounding box center [282, 240] width 76 height 23
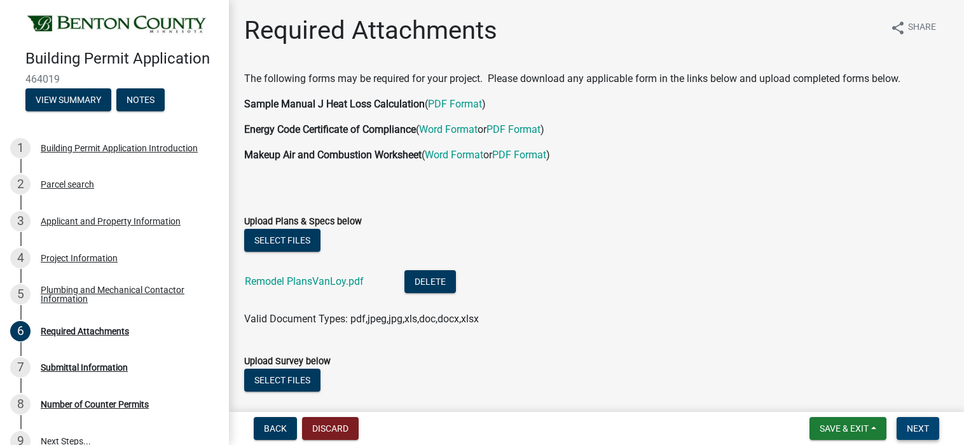
click at [925, 427] on span "Next" at bounding box center [918, 428] width 22 height 10
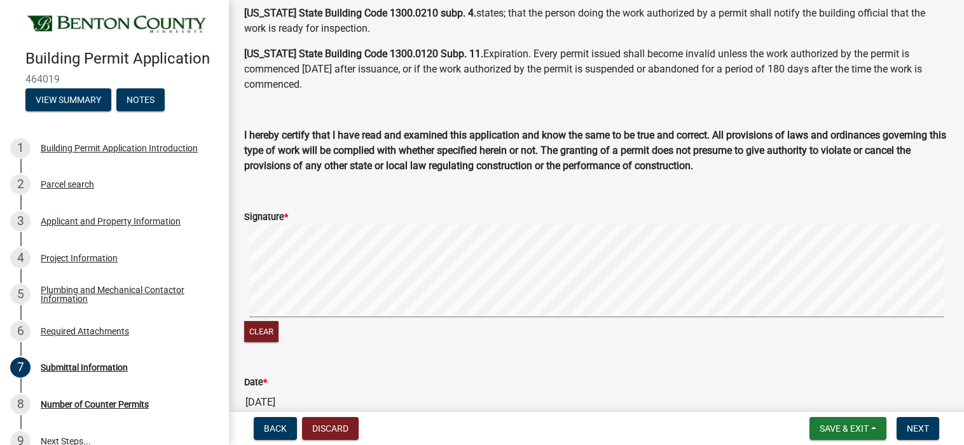
scroll to position [191, 0]
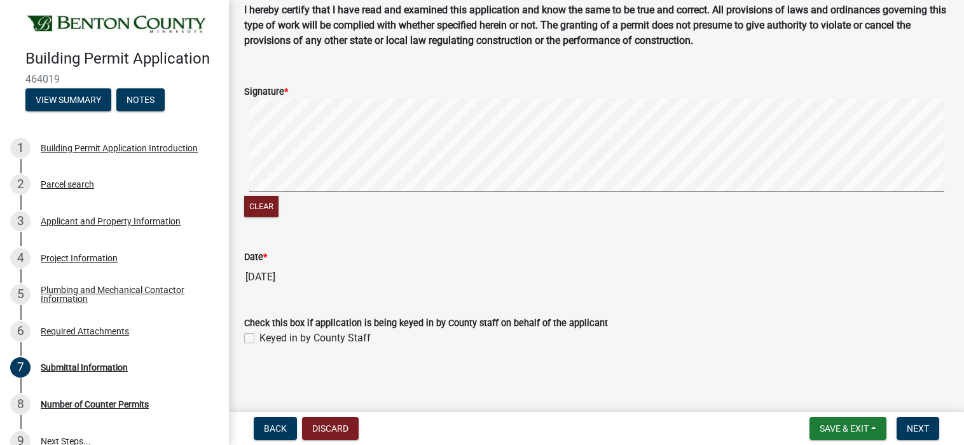
click at [259, 339] on label "Keyed in by County Staff" at bounding box center [314, 338] width 111 height 15
click at [259, 339] on input "Keyed in by County Staff" at bounding box center [263, 335] width 8 height 8
click at [259, 336] on label "Keyed in by County Staff" at bounding box center [314, 338] width 111 height 15
click at [259, 336] on input "Keyed in by County Staff" at bounding box center [263, 335] width 8 height 8
checkbox input "false"
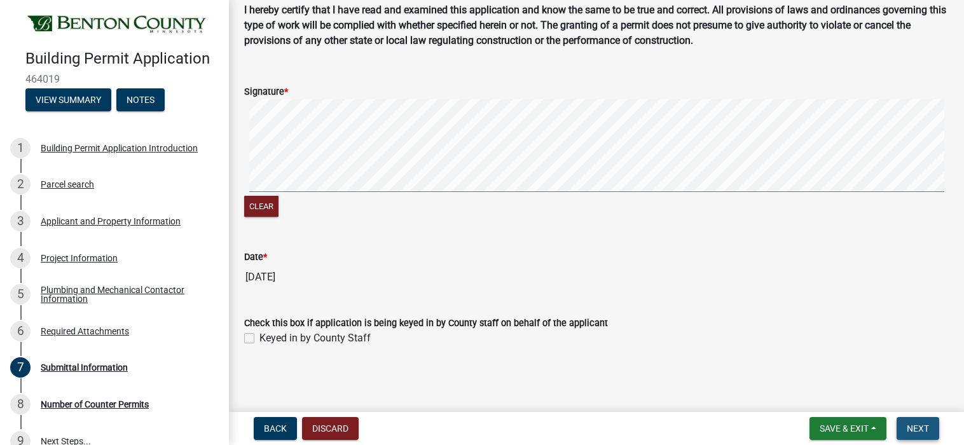
click at [916, 425] on span "Next" at bounding box center [918, 428] width 22 height 10
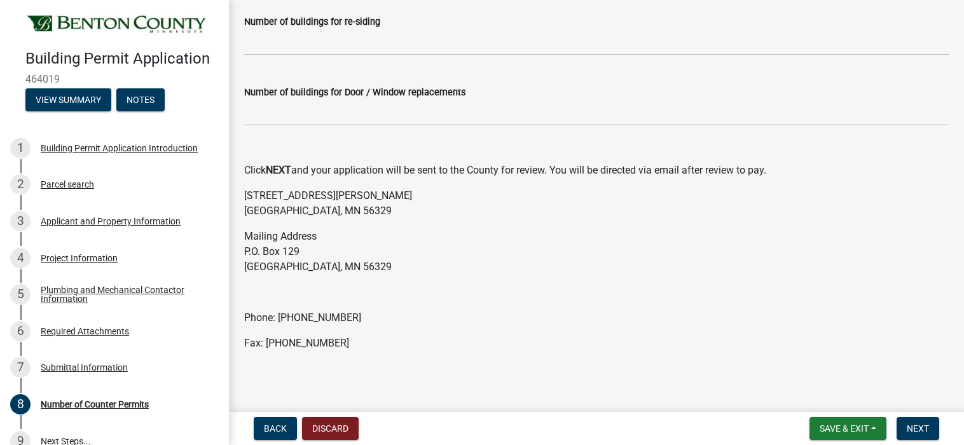
scroll to position [336, 0]
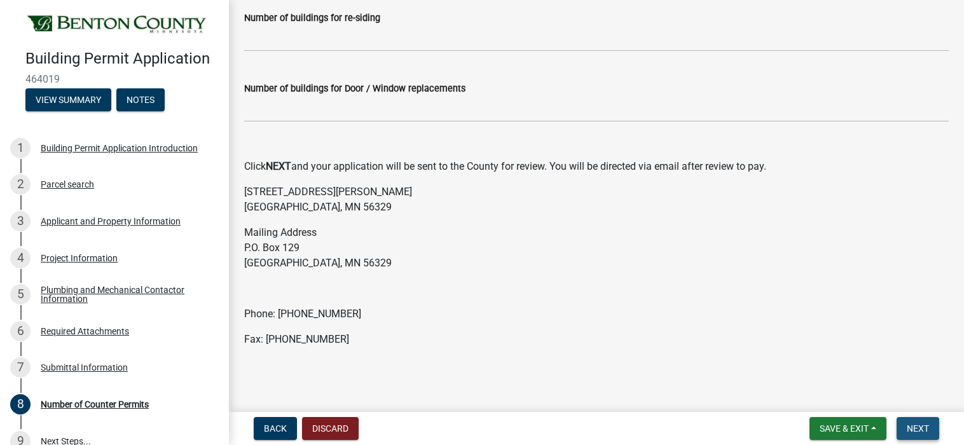
drag, startPoint x: 916, startPoint y: 426, endPoint x: 903, endPoint y: 413, distance: 18.0
click at [916, 425] on span "Next" at bounding box center [918, 428] width 22 height 10
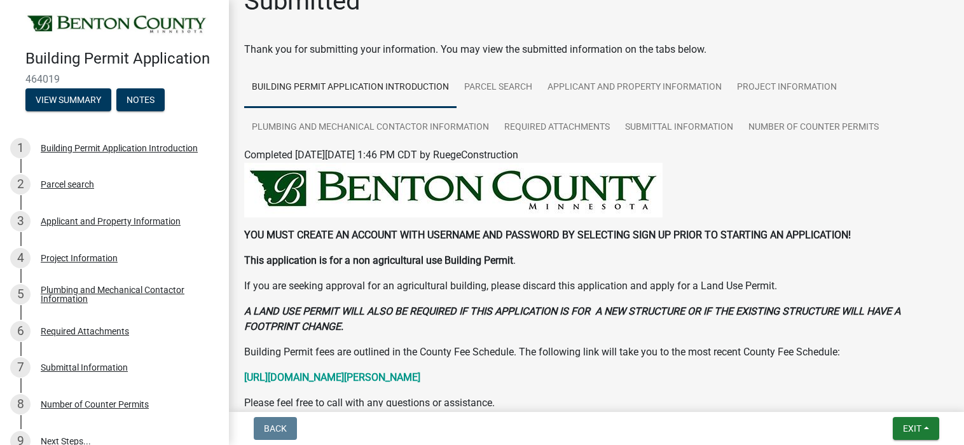
scroll to position [0, 0]
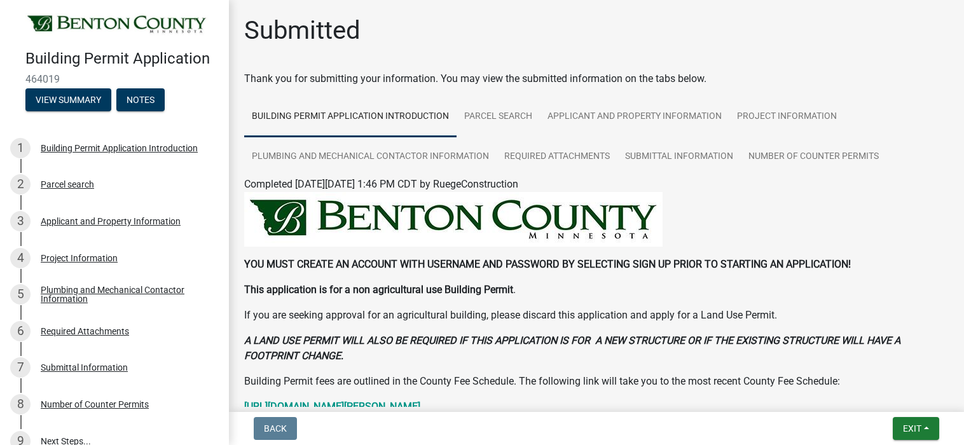
click at [245, 29] on h1 "Submitted" at bounding box center [302, 30] width 116 height 31
